Goal: Navigation & Orientation: Find specific page/section

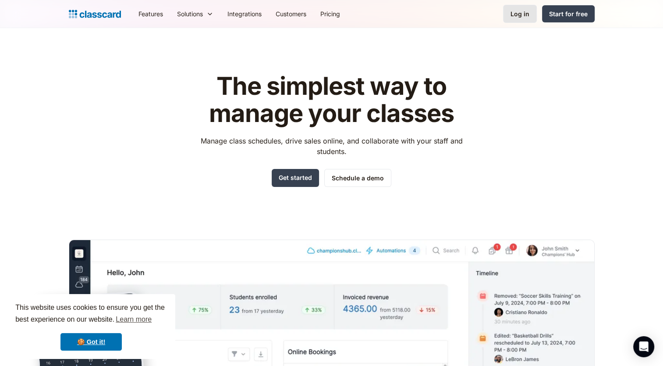
click at [520, 16] on div "Log in" at bounding box center [520, 13] width 19 height 9
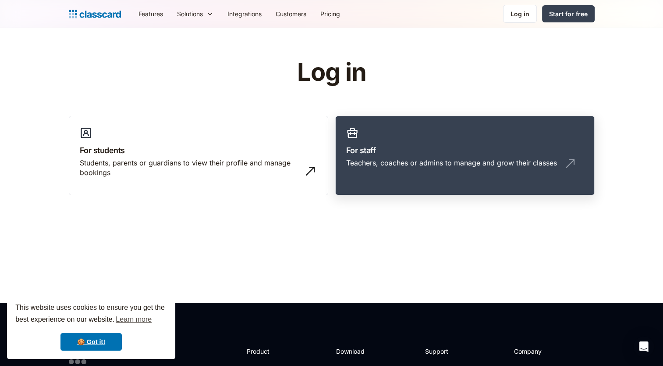
click at [478, 147] on h3 "For staff" at bounding box center [465, 150] width 238 height 12
